Goal: Task Accomplishment & Management: Manage account settings

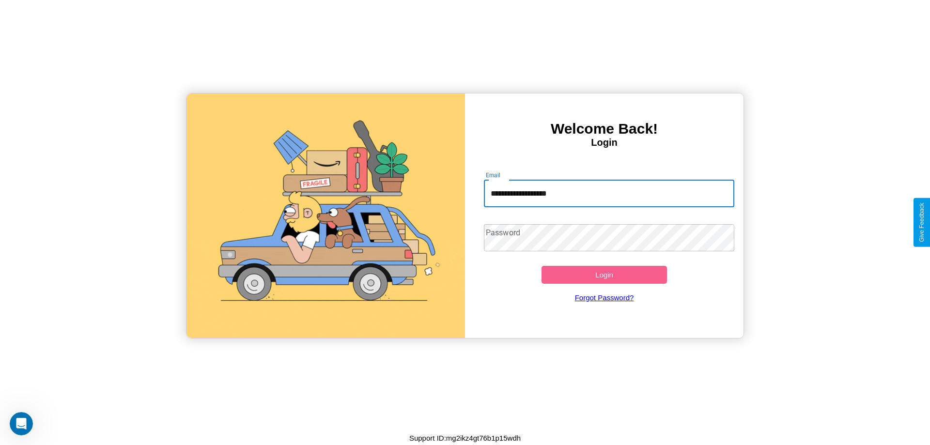
type input "**********"
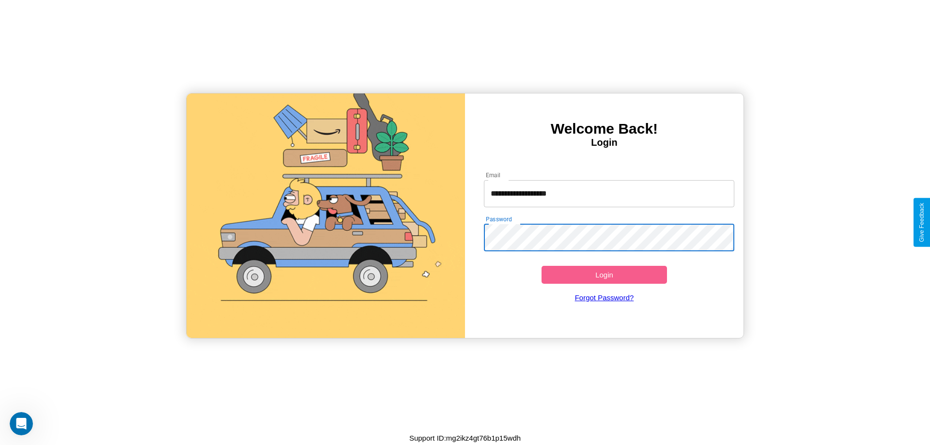
click at [604, 275] on button "Login" at bounding box center [603, 275] width 125 height 18
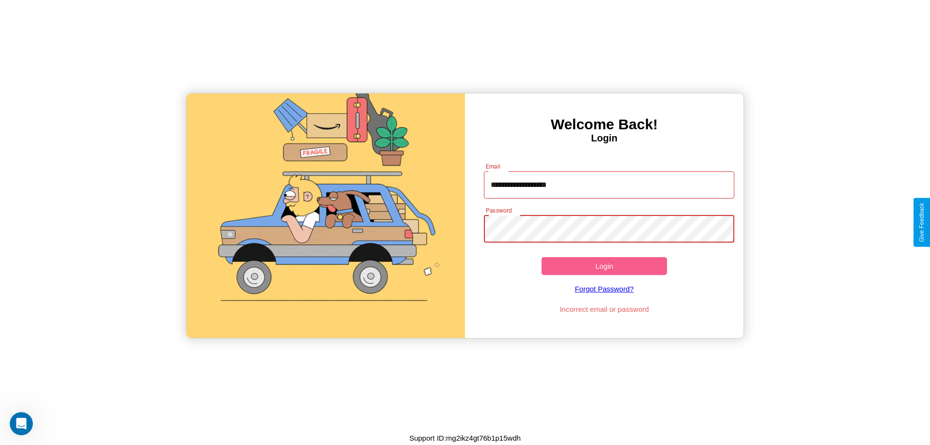
click at [604, 266] on button "Login" at bounding box center [603, 266] width 125 height 18
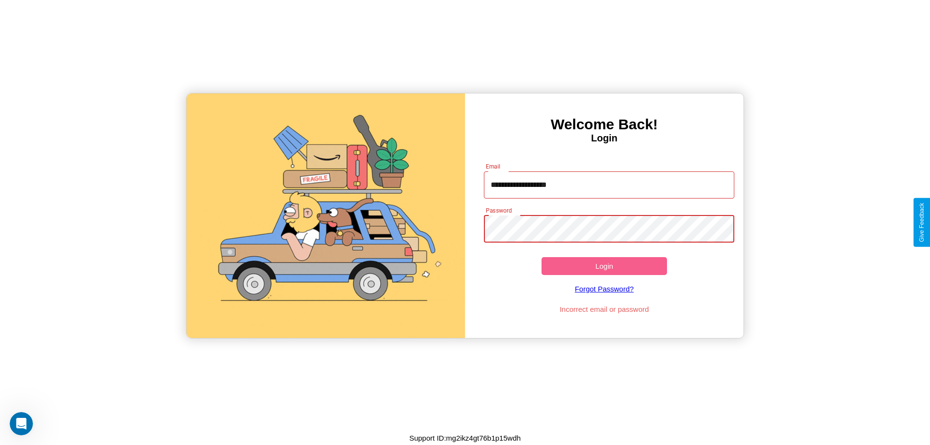
click at [604, 266] on button "Login" at bounding box center [603, 266] width 125 height 18
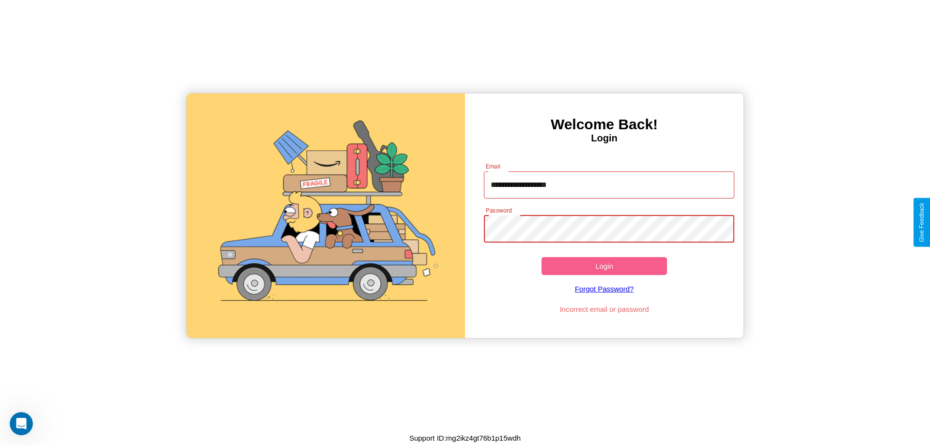
click at [604, 266] on button "Login" at bounding box center [603, 266] width 125 height 18
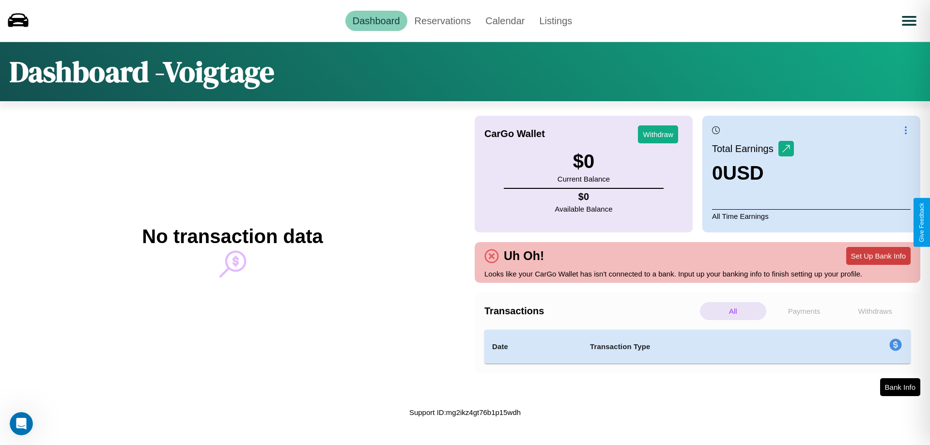
click at [878, 256] on button "Set Up Bank Info" at bounding box center [878, 256] width 64 height 18
